Goal: Transaction & Acquisition: Purchase product/service

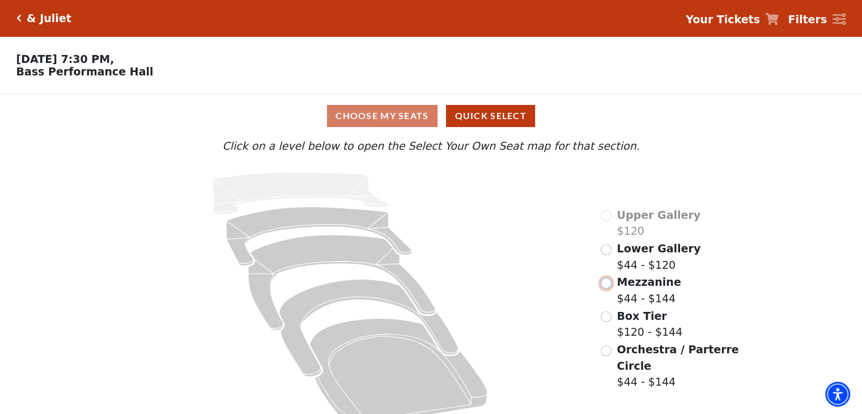
click at [610, 284] on input "Mezzanine$44 - $144\a" at bounding box center [606, 283] width 11 height 11
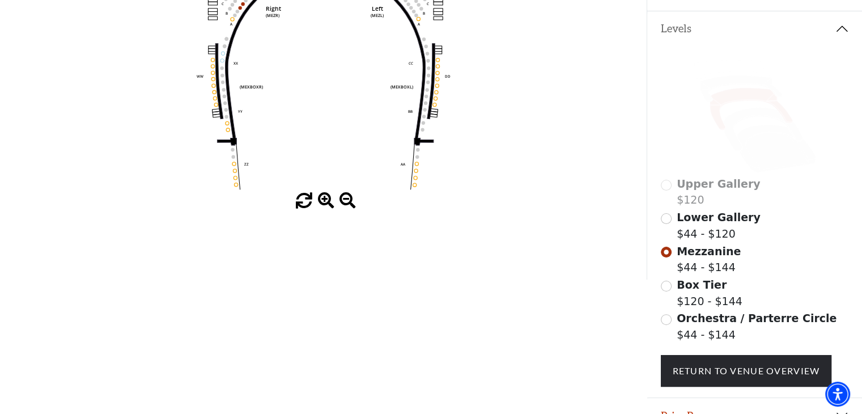
scroll to position [289, 0]
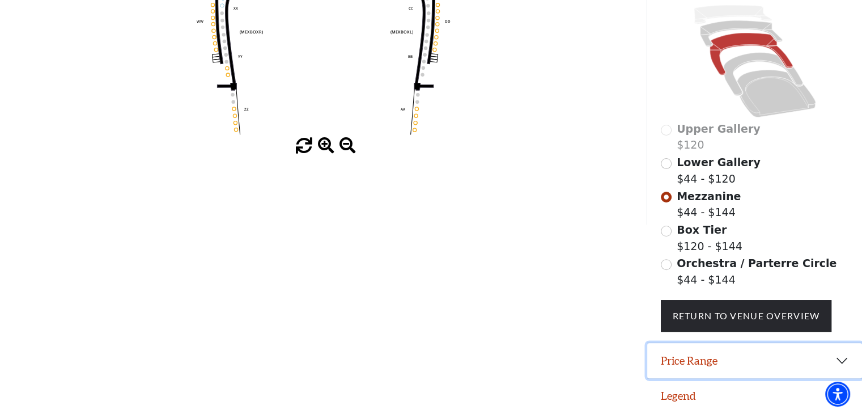
click at [837, 354] on button "Price Range" at bounding box center [754, 360] width 215 height 35
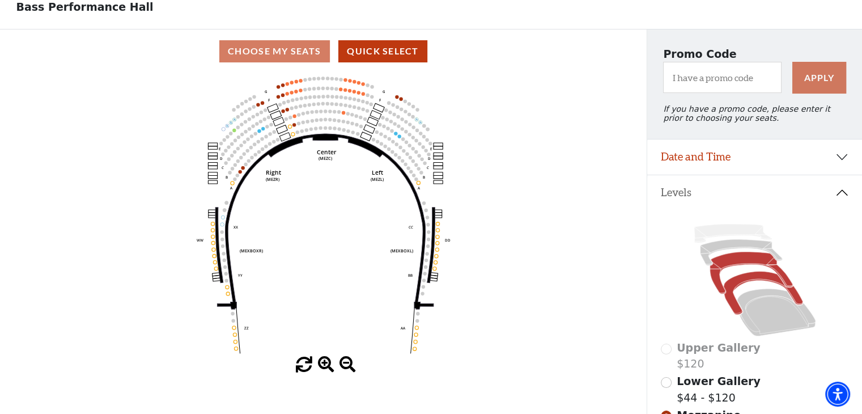
scroll to position [62, 0]
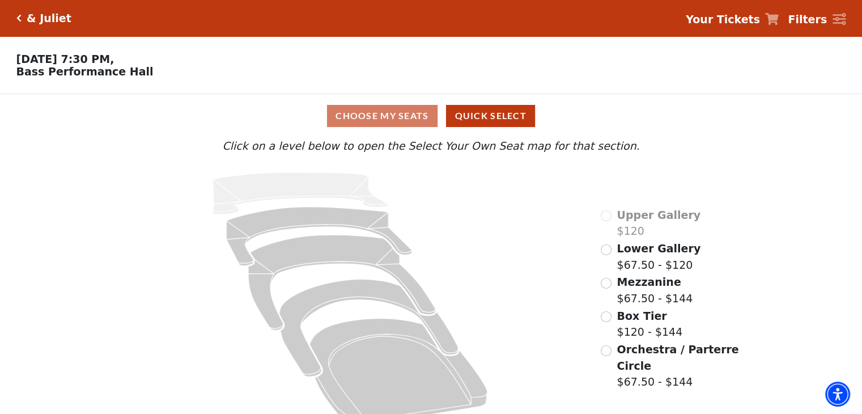
click at [294, 64] on body "Skip to main content Enable accessibility for low vision Open the accessibility…" at bounding box center [431, 207] width 862 height 414
click at [603, 253] on input "Lower Gallery$67.50 - $120\a" at bounding box center [606, 249] width 11 height 11
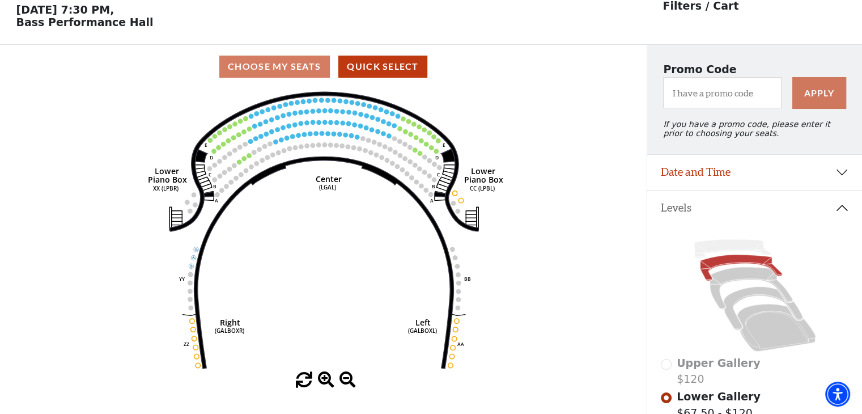
scroll to position [52, 0]
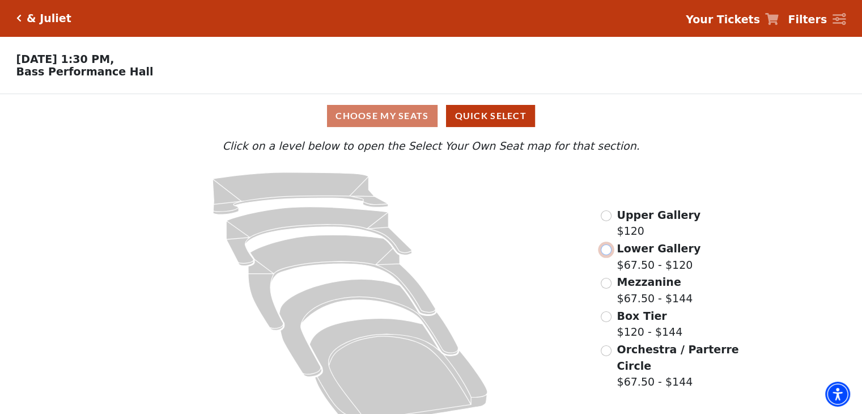
click at [608, 255] on input "Lower Gallery$67.50 - $120\a" at bounding box center [606, 249] width 11 height 11
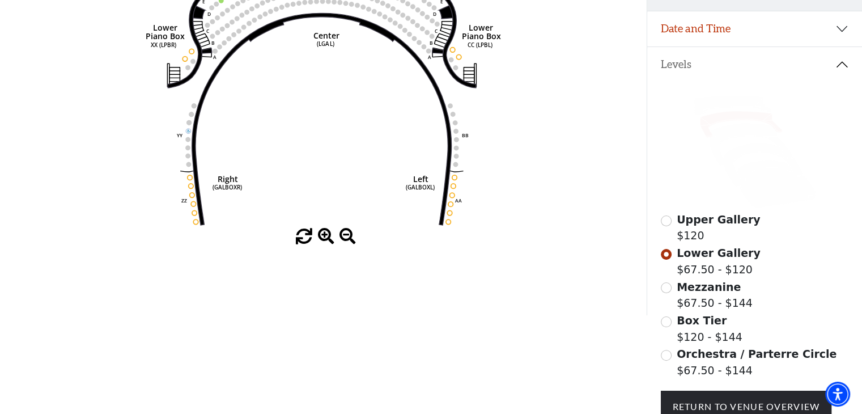
scroll to position [222, 0]
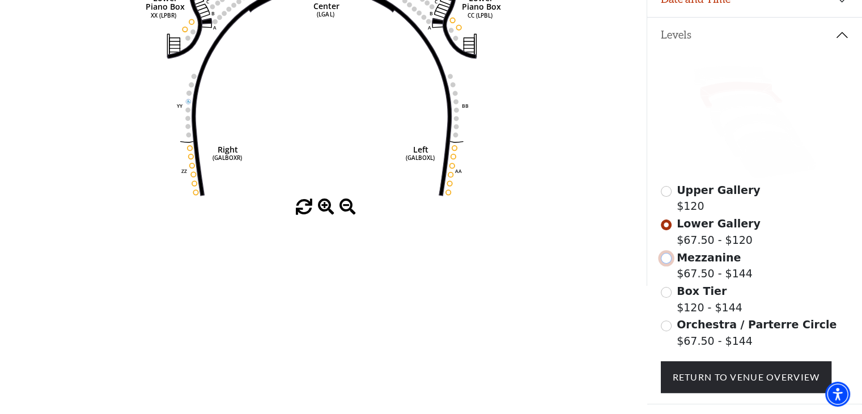
click at [666, 264] on input "Mezzanine$67.50 - $144\a" at bounding box center [666, 258] width 11 height 11
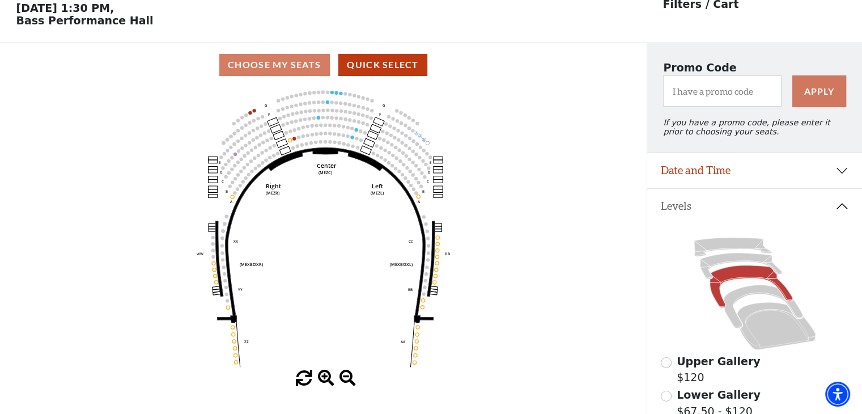
scroll to position [52, 0]
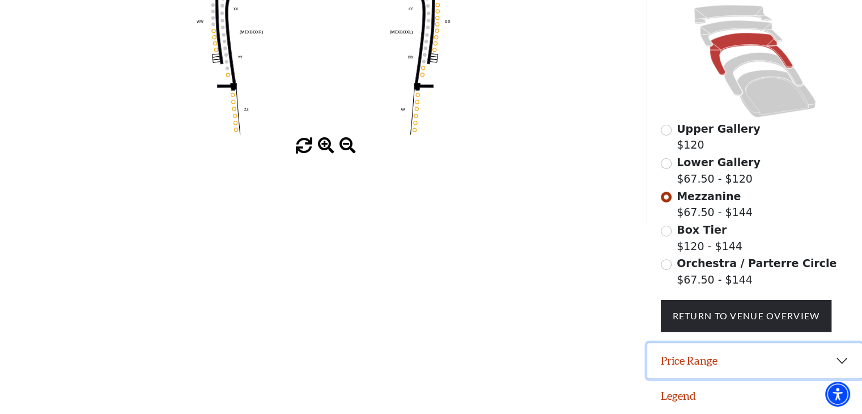
click at [841, 354] on button "Price Range" at bounding box center [754, 360] width 215 height 35
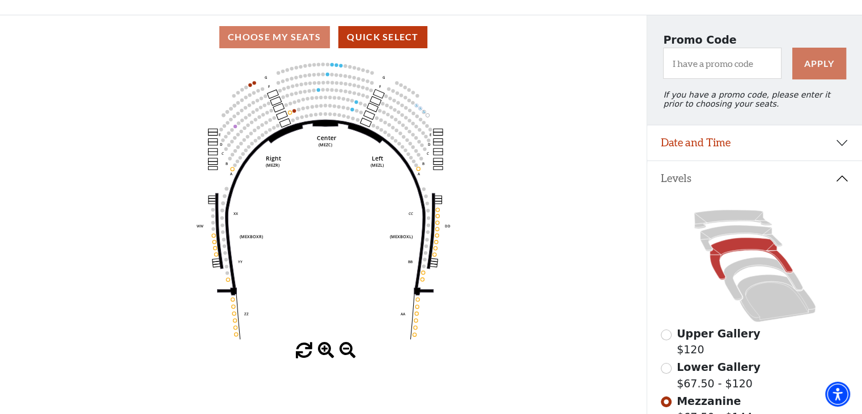
scroll to position [59, 0]
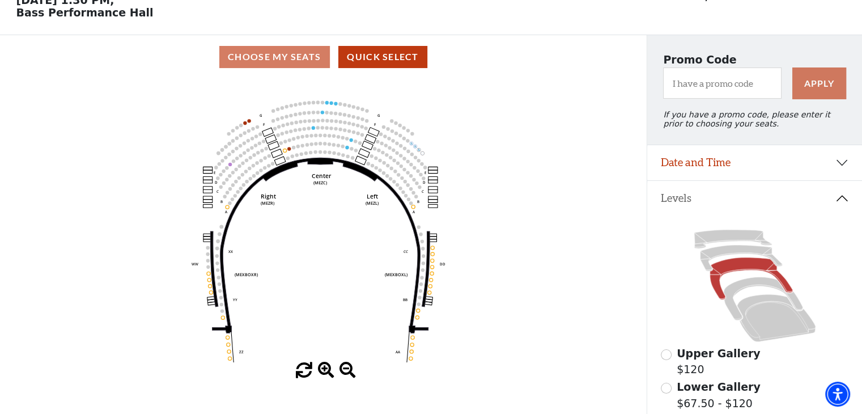
drag, startPoint x: 323, startPoint y: 204, endPoint x: 322, endPoint y: 212, distance: 8.0
click at [322, 212] on icon "Center (MEZC) Right (MEZR) Left (MEZL) (MEXBOXR) (MEXBOXL) XX WW CC DD YY BB ZZ…" at bounding box center [323, 220] width 582 height 283
